Goal: Information Seeking & Learning: Learn about a topic

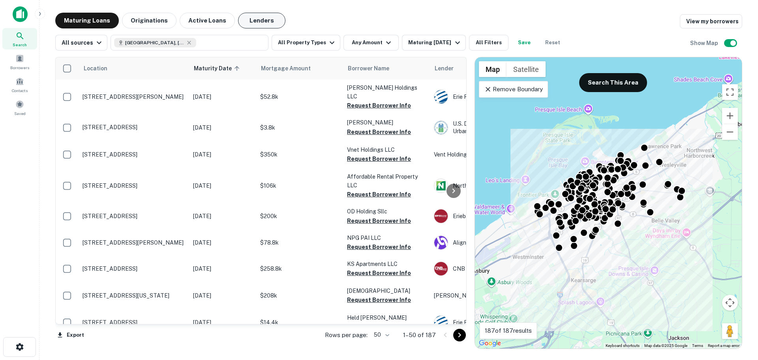
click at [267, 17] on button "Lenders" at bounding box center [261, 21] width 47 height 16
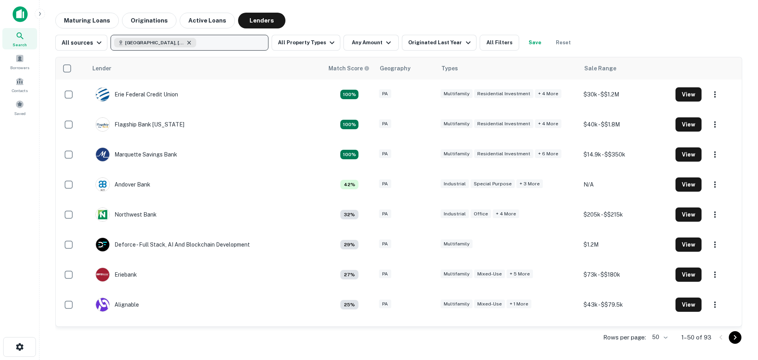
click at [187, 41] on icon "button" at bounding box center [189, 43] width 4 height 4
click at [255, 83] on button "Update" at bounding box center [246, 87] width 34 height 14
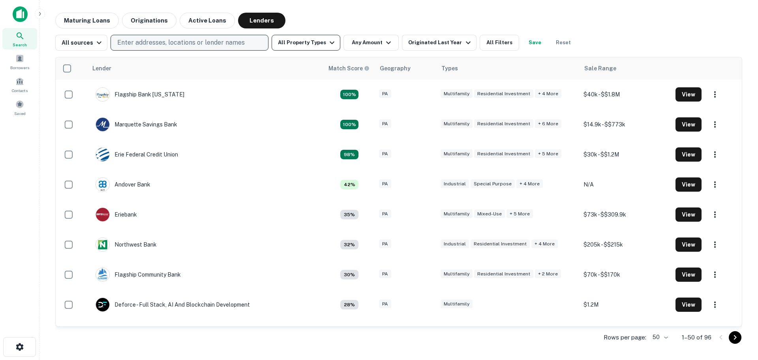
click at [326, 48] on button "All Property Types" at bounding box center [306, 43] width 69 height 16
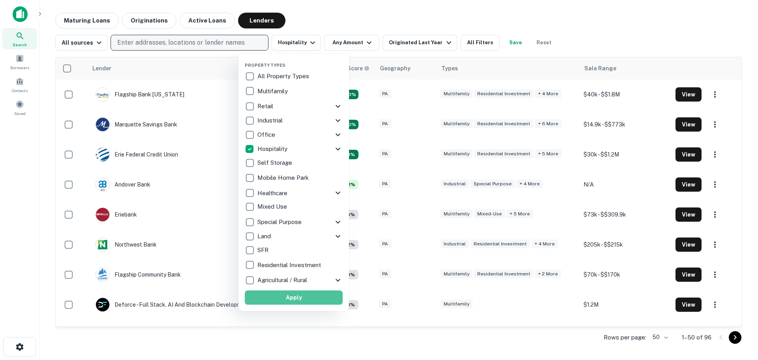
click at [292, 295] on button "Apply" at bounding box center [294, 297] width 98 height 14
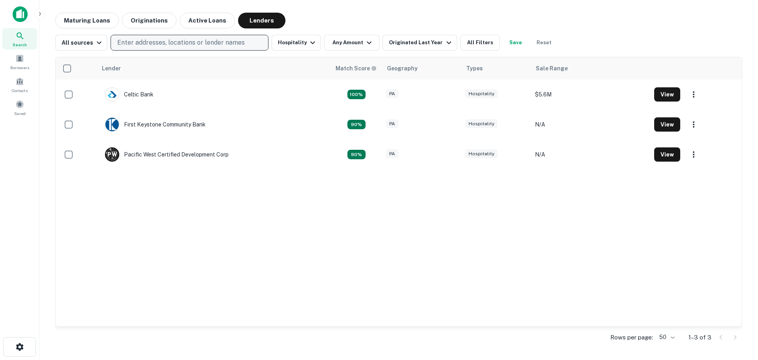
click at [162, 44] on p "Enter addresses, locations or lender names" at bounding box center [180, 42] width 127 height 9
type input "****"
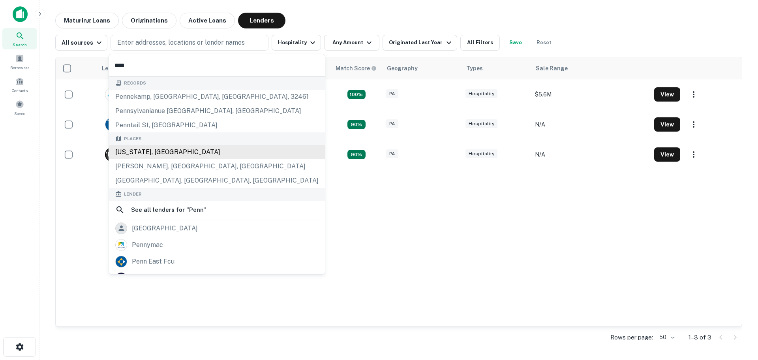
click at [155, 153] on div "[US_STATE], [GEOGRAPHIC_DATA]" at bounding box center [217, 152] width 216 height 14
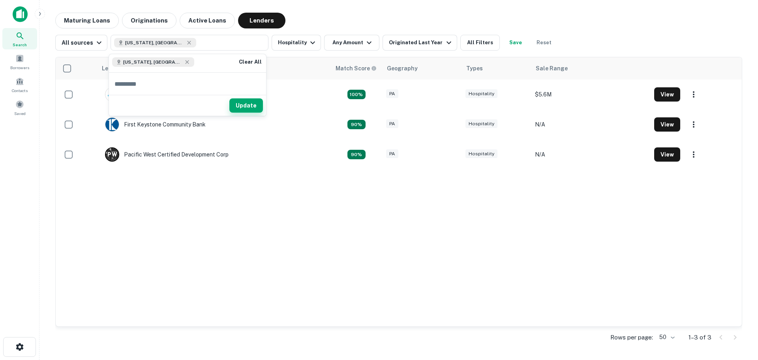
click at [245, 103] on button "Update" at bounding box center [246, 105] width 34 height 14
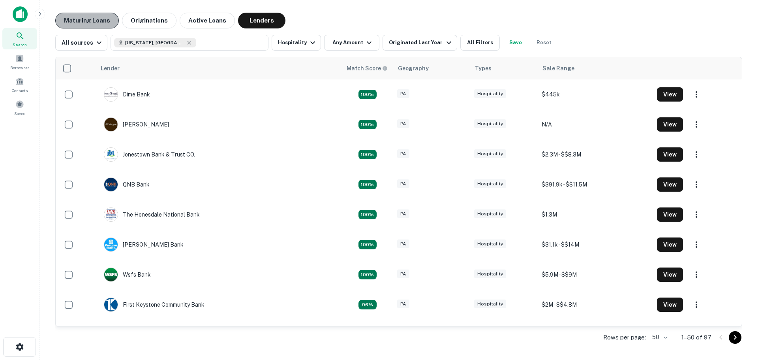
click at [99, 15] on button "Maturing Loans" at bounding box center [87, 21] width 64 height 16
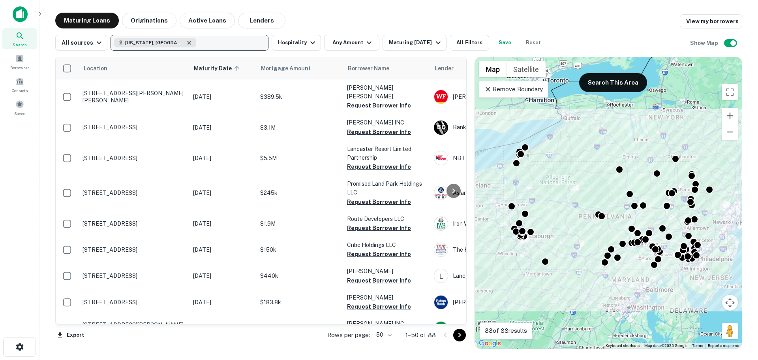
click at [186, 44] on icon "button" at bounding box center [189, 42] width 6 height 6
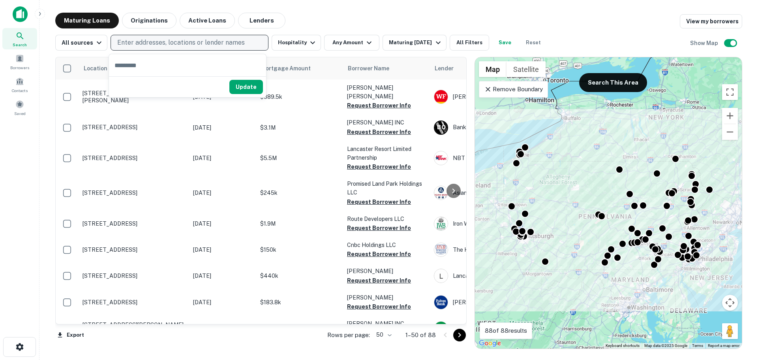
click at [485, 94] on p "Remove Boundary" at bounding box center [513, 88] width 59 height 9
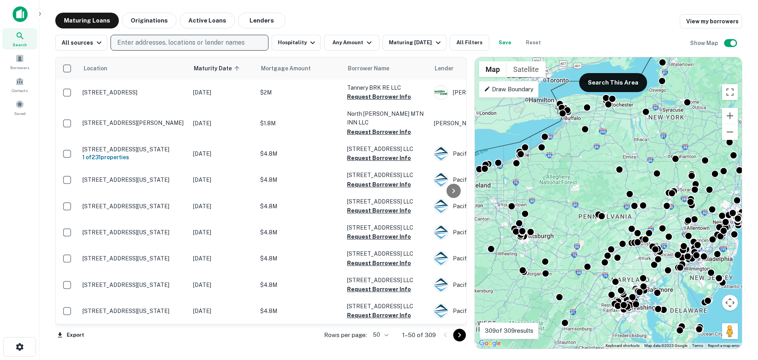
click at [493, 92] on p "Draw Boundary" at bounding box center [508, 88] width 49 height 9
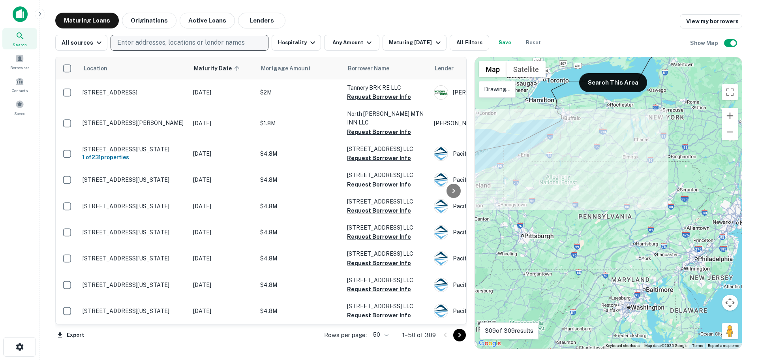
drag, startPoint x: 539, startPoint y: 126, endPoint x: 544, endPoint y: 129, distance: 5.5
click at [544, 129] on div at bounding box center [608, 202] width 267 height 291
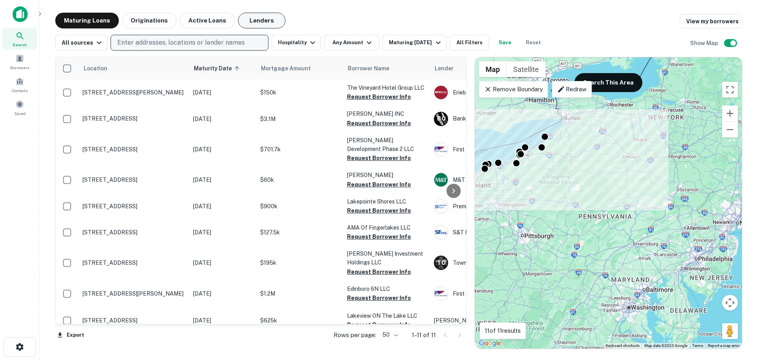
click at [253, 17] on button "Lenders" at bounding box center [261, 21] width 47 height 16
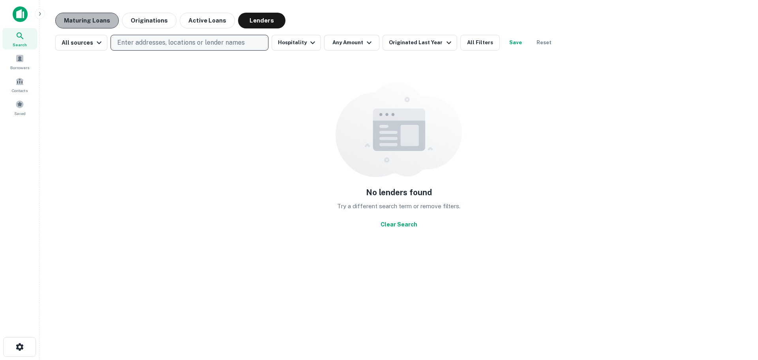
click at [101, 27] on button "Maturing Loans" at bounding box center [87, 21] width 64 height 16
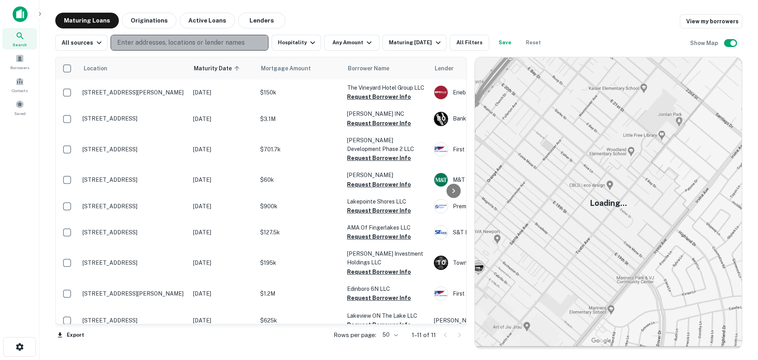
click at [161, 43] on p "Enter addresses, locations or lender names" at bounding box center [180, 42] width 127 height 9
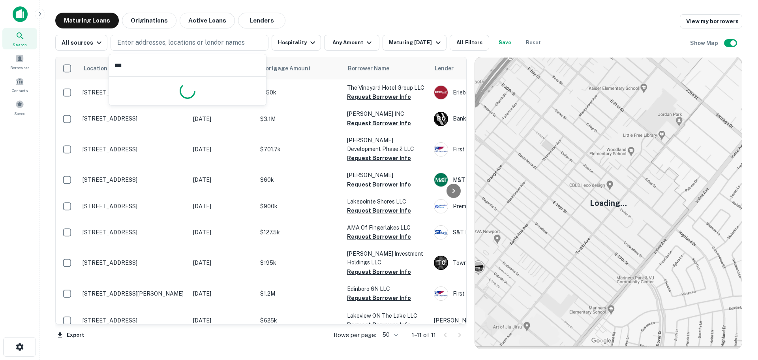
type input "****"
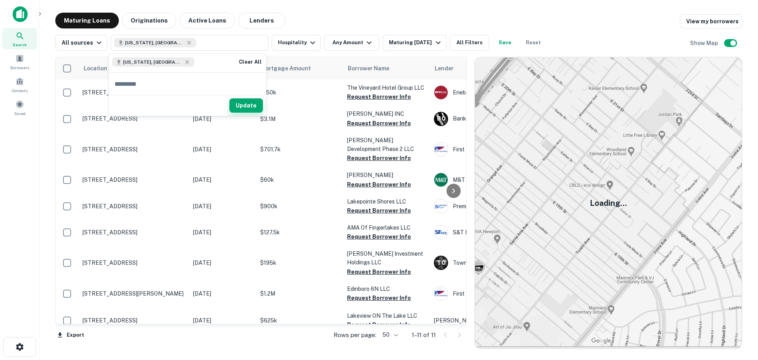
click at [253, 103] on button "Update" at bounding box center [246, 105] width 34 height 14
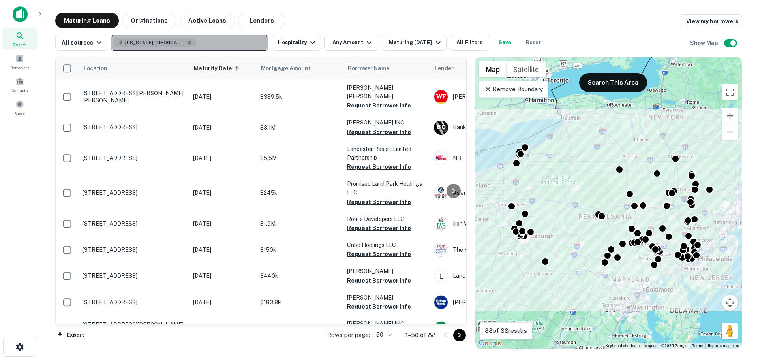
click at [186, 40] on icon "button" at bounding box center [189, 42] width 6 height 6
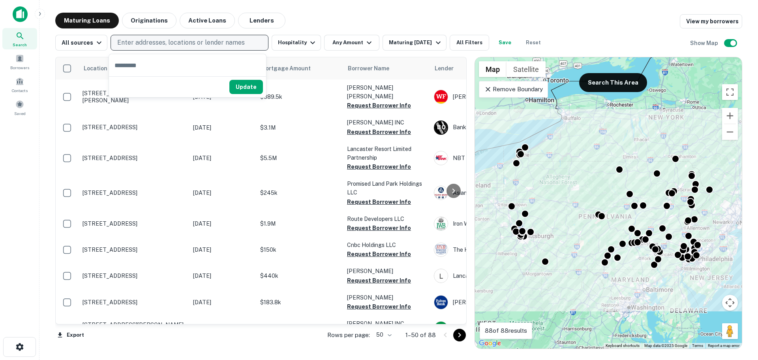
click at [186, 40] on p "Enter addresses, locations or lender names" at bounding box center [180, 42] width 127 height 9
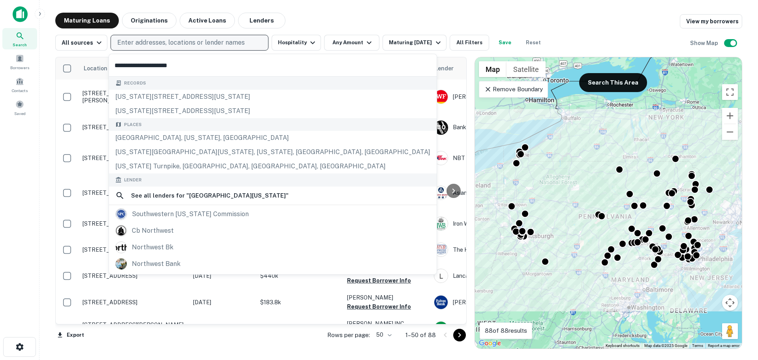
type input "**********"
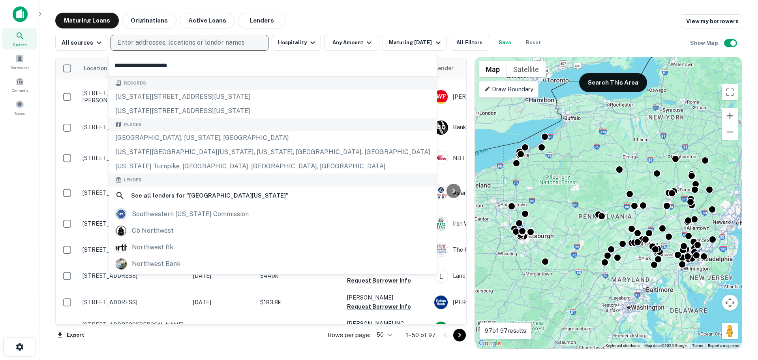
click at [247, 42] on button "Enter addresses, locations or lender names" at bounding box center [190, 43] width 158 height 16
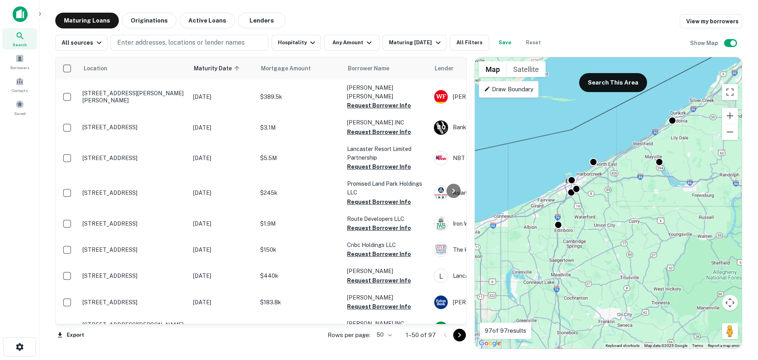
drag, startPoint x: 551, startPoint y: 181, endPoint x: 584, endPoint y: 199, distance: 37.5
click at [584, 199] on div "To activate drag with keyboard, press Alt + Enter. Once in keyboard drag state,…" at bounding box center [608, 202] width 267 height 291
click at [611, 85] on button "Search This Area" at bounding box center [613, 82] width 68 height 19
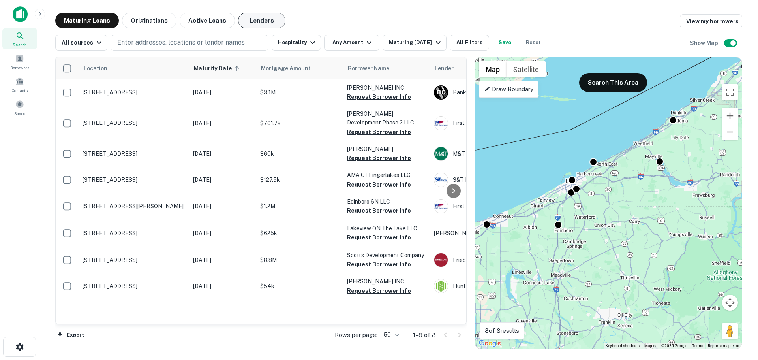
click at [266, 19] on button "Lenders" at bounding box center [261, 21] width 47 height 16
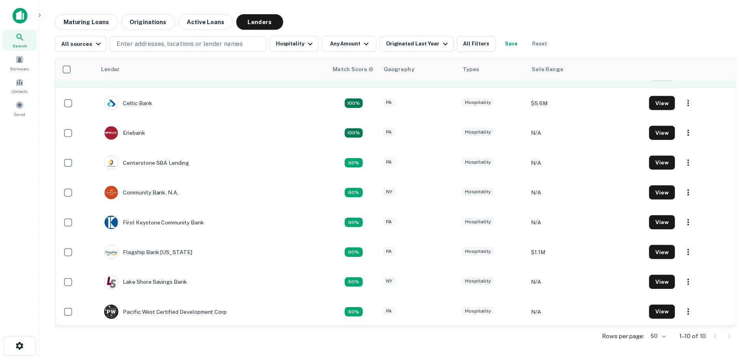
scroll to position [39, 0]
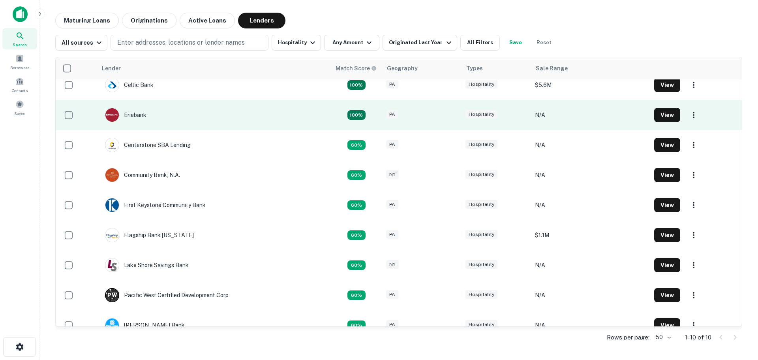
drag, startPoint x: 182, startPoint y: 115, endPoint x: 165, endPoint y: 120, distance: 18.1
click at [165, 120] on td "Eriebank" at bounding box center [214, 115] width 234 height 30
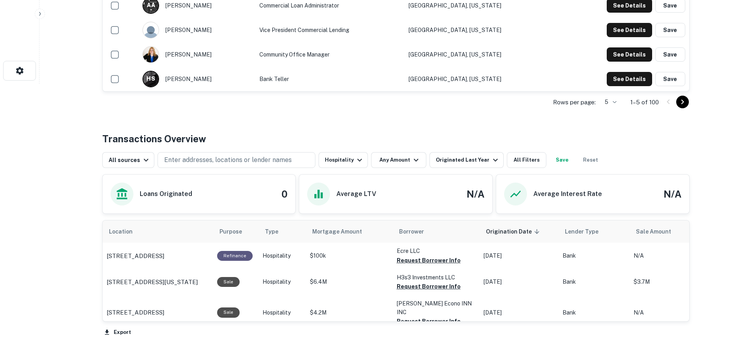
scroll to position [276, 0]
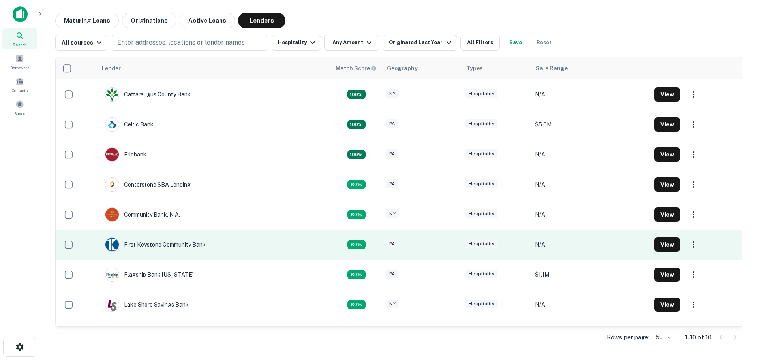
click at [269, 246] on td "First Keystone Community Bank" at bounding box center [214, 244] width 234 height 30
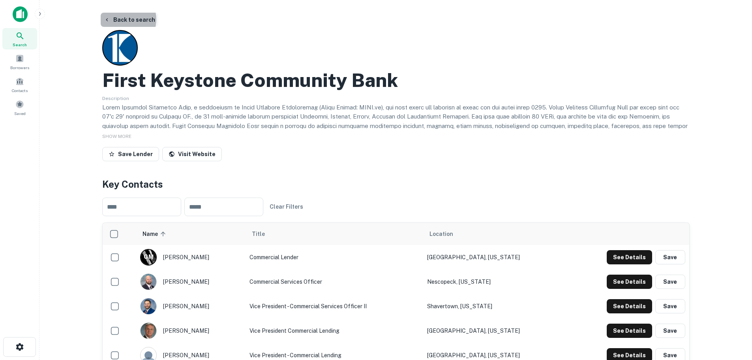
click at [125, 19] on button "Back to search" at bounding box center [130, 20] width 58 height 14
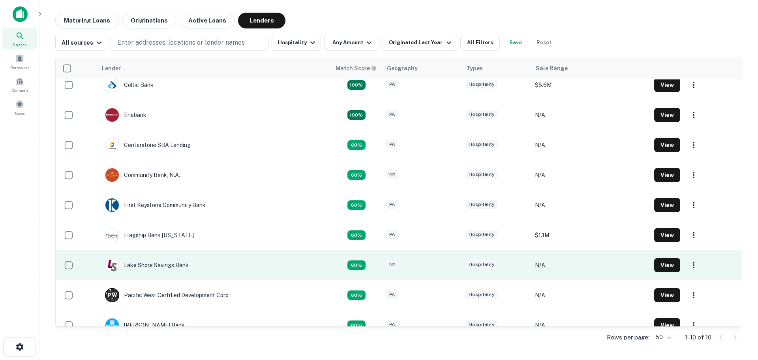
scroll to position [53, 0]
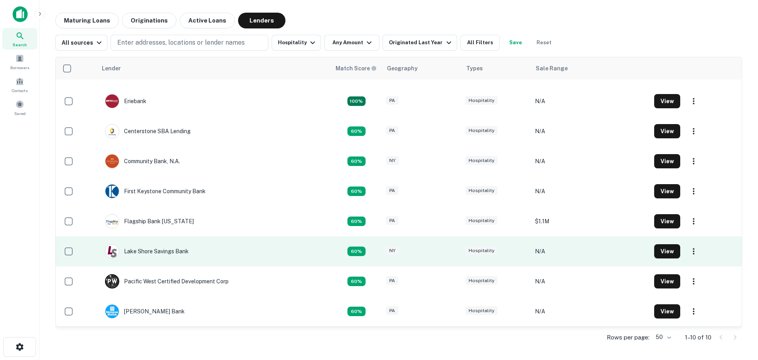
click at [271, 248] on td "Lake Shore Savings Bank" at bounding box center [214, 251] width 234 height 30
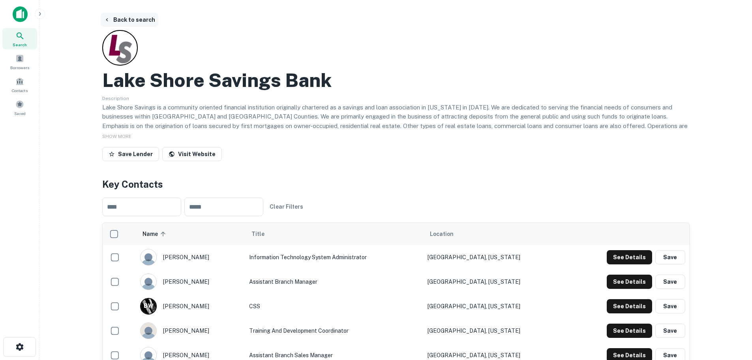
click at [126, 19] on button "Back to search" at bounding box center [130, 20] width 58 height 14
